Goal: Information Seeking & Learning: Learn about a topic

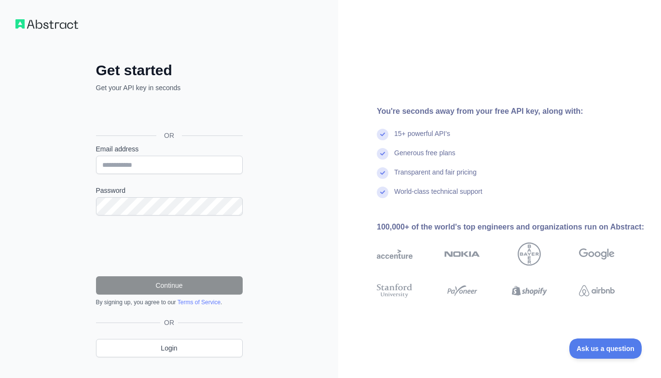
click at [205, 112] on div "Sign in with Google. Opens in new tab" at bounding box center [168, 113] width 145 height 21
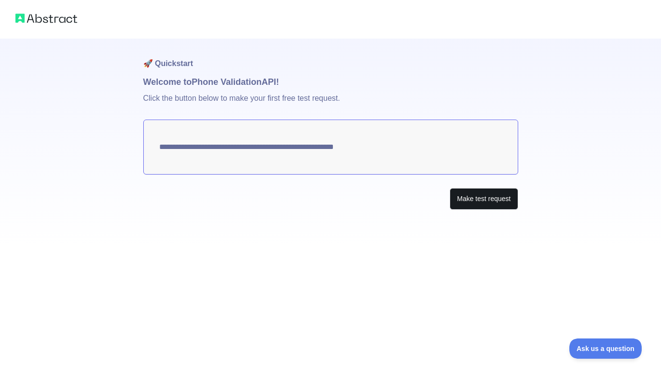
click at [472, 205] on button "Make test request" at bounding box center [484, 199] width 68 height 22
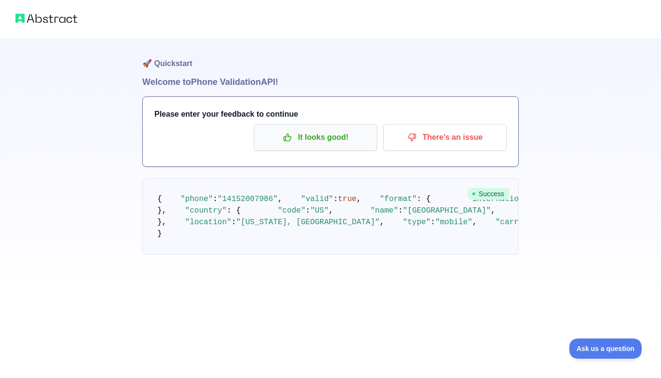
click at [353, 135] on p "It looks good!" at bounding box center [315, 137] width 109 height 16
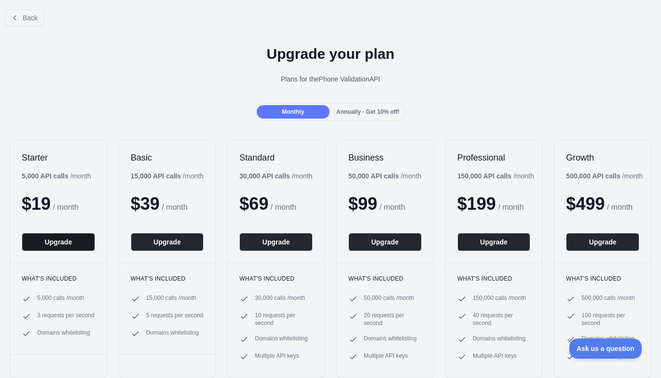
scroll to position [10, 0]
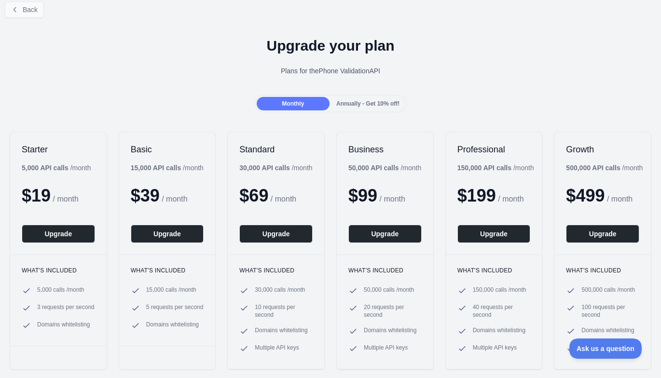
click at [31, 12] on span "Back" at bounding box center [30, 10] width 15 height 8
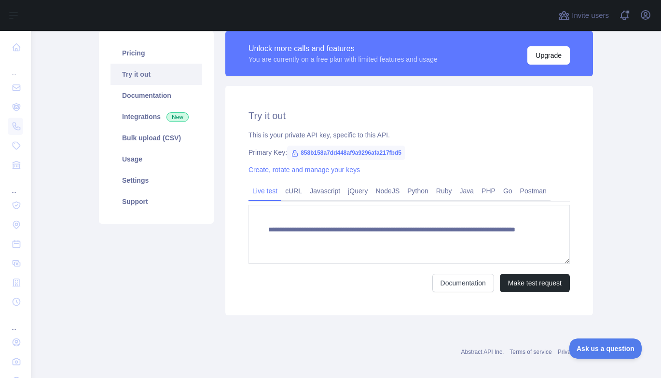
scroll to position [72, 0]
click at [153, 161] on link "Usage" at bounding box center [157, 158] width 92 height 21
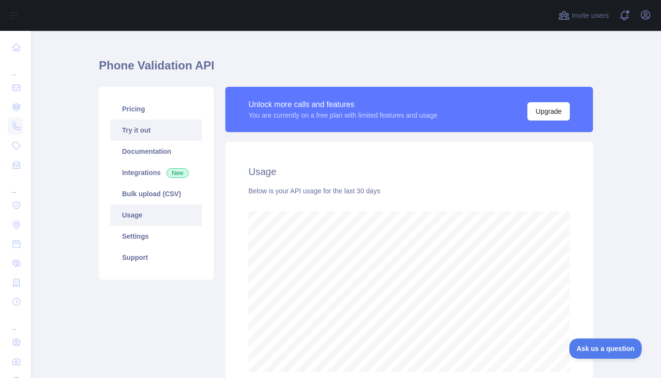
scroll to position [482430, 482147]
click at [146, 126] on link "Try it out" at bounding box center [157, 130] width 92 height 21
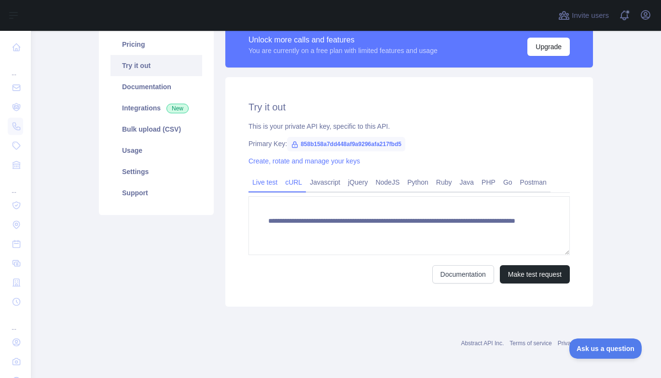
click at [302, 182] on link "cURL" at bounding box center [293, 182] width 25 height 15
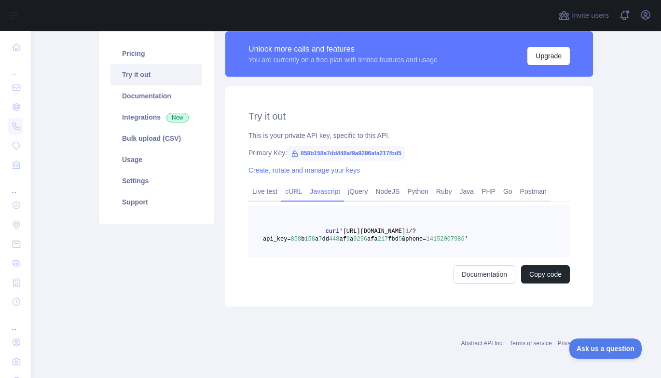
click at [324, 186] on link "Javascript" at bounding box center [325, 191] width 38 height 15
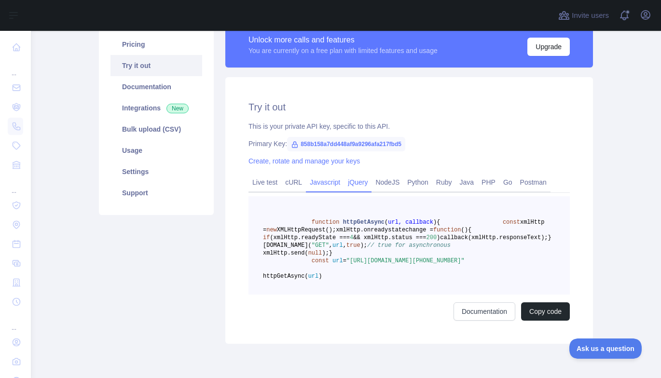
click at [360, 184] on link "jQuery" at bounding box center [358, 182] width 28 height 15
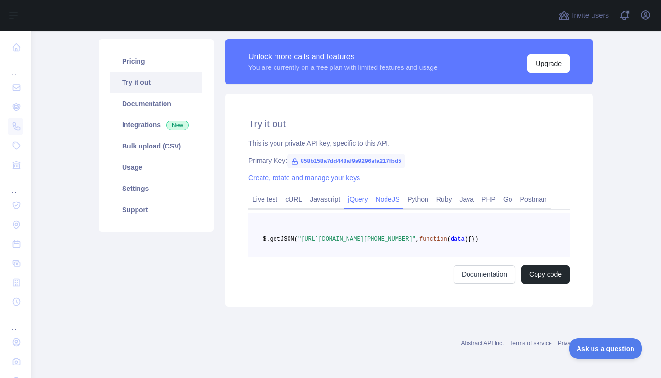
click at [396, 192] on link "NodeJS" at bounding box center [388, 199] width 32 height 15
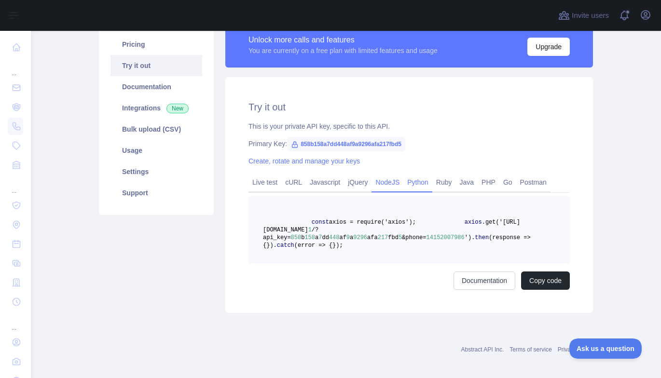
click at [433, 182] on link "Python" at bounding box center [418, 182] width 29 height 15
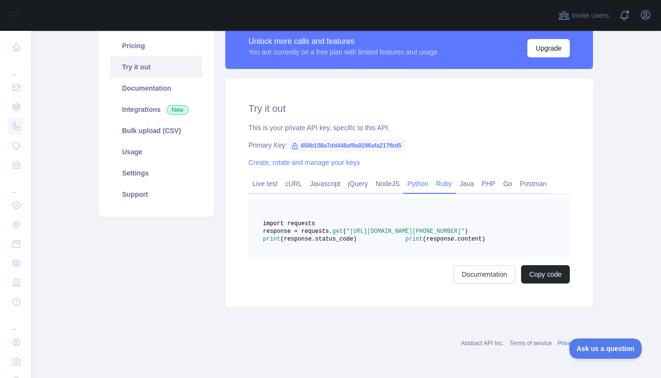
click at [448, 183] on link "Ruby" at bounding box center [445, 183] width 24 height 15
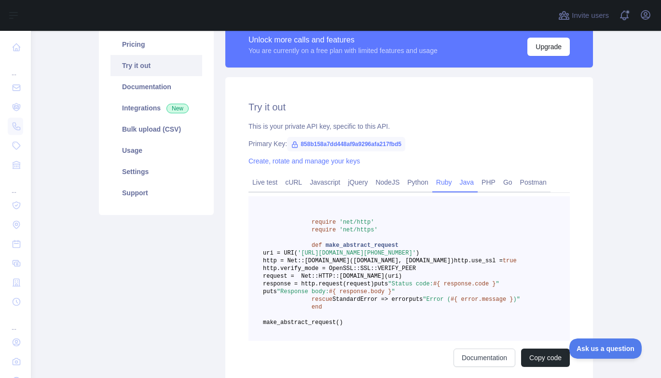
click at [473, 182] on link "Java" at bounding box center [467, 182] width 22 height 15
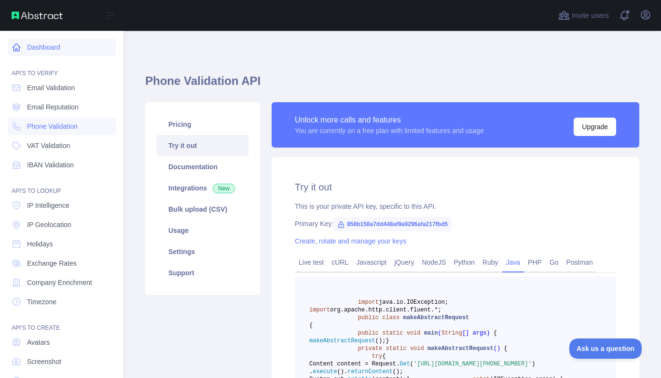
click at [43, 52] on link "Dashboard" at bounding box center [62, 47] width 108 height 17
